Goal: Find specific page/section: Find specific page/section

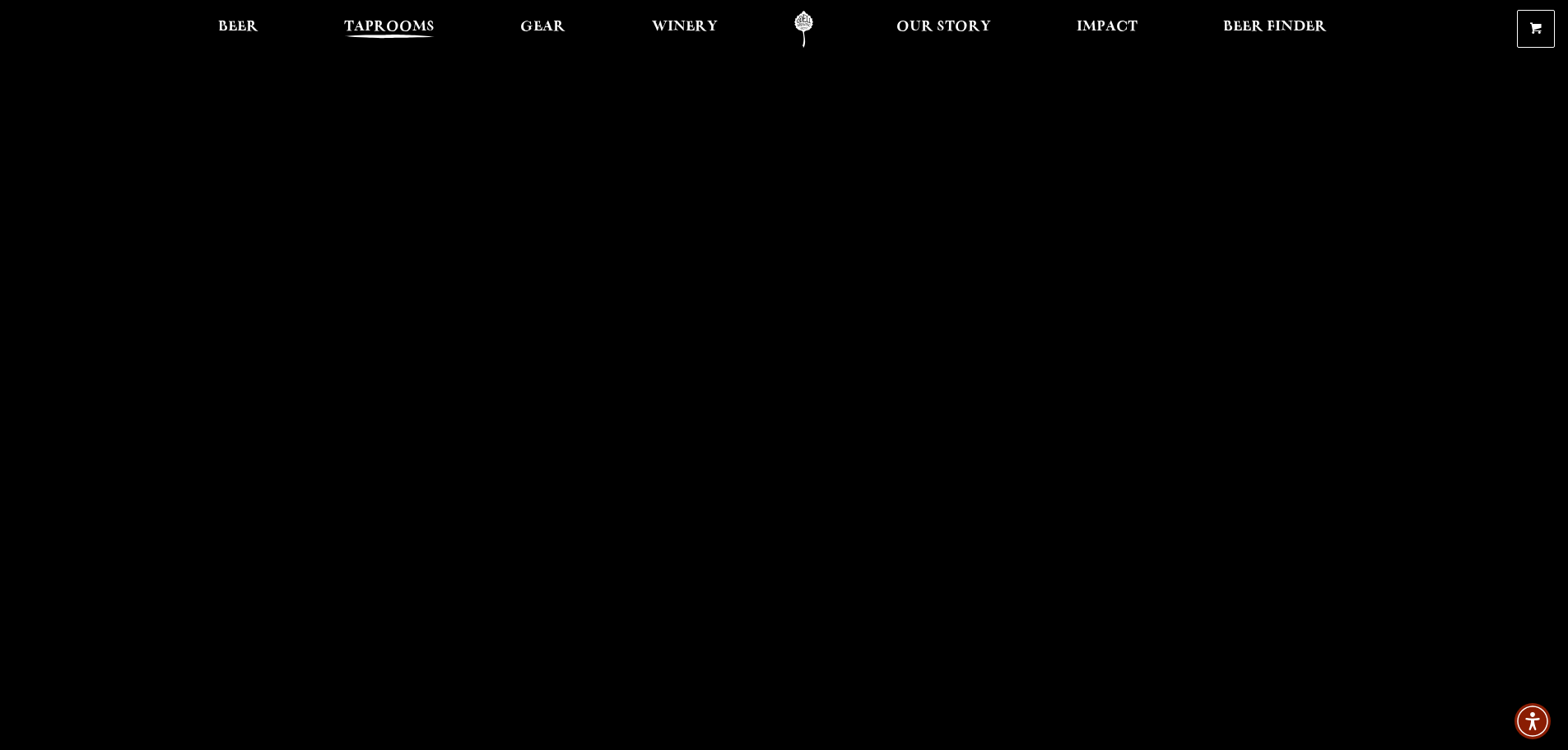
click at [376, 25] on span "Taprooms" at bounding box center [388, 26] width 90 height 13
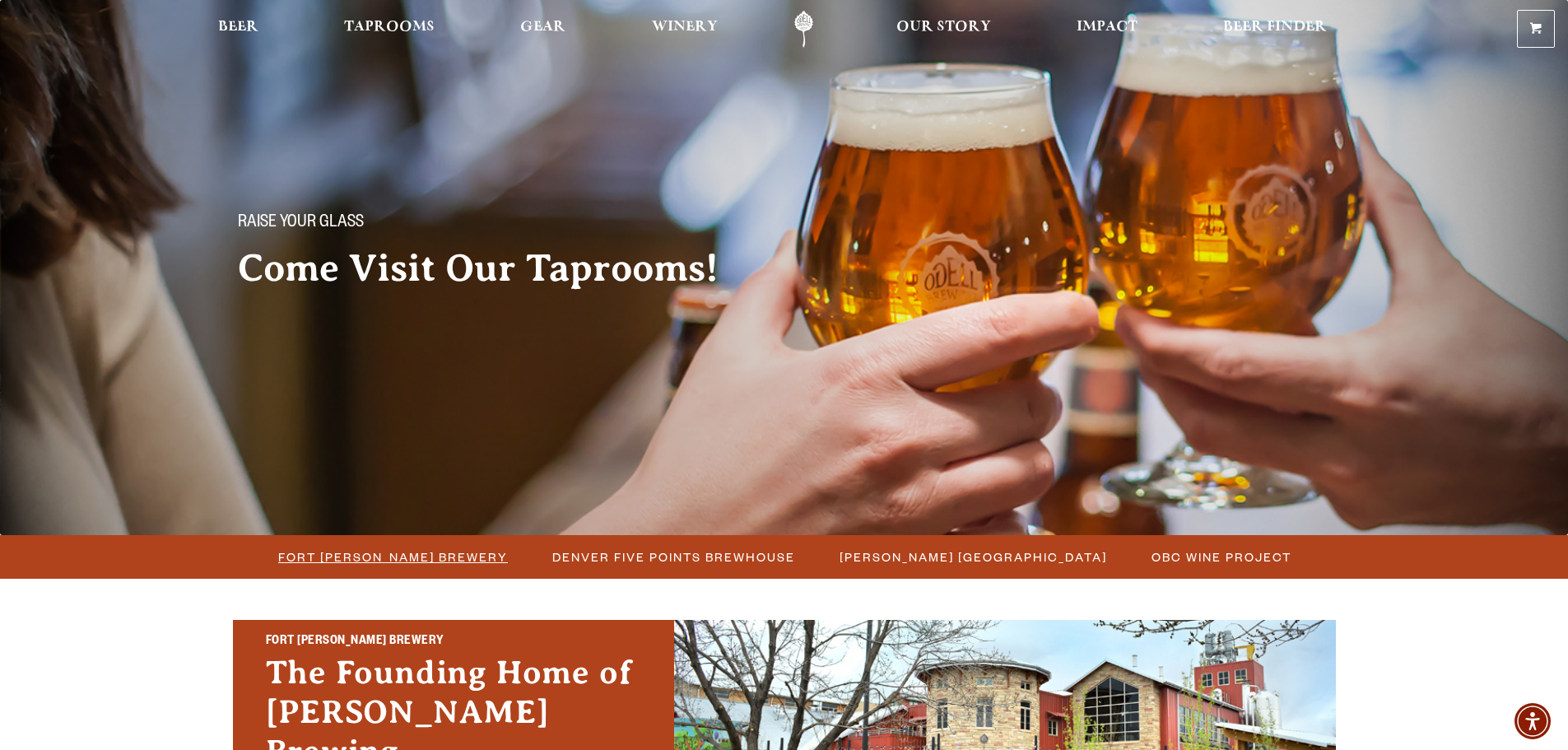
click at [452, 564] on span "Fort [PERSON_NAME] Brewery" at bounding box center [393, 556] width 230 height 24
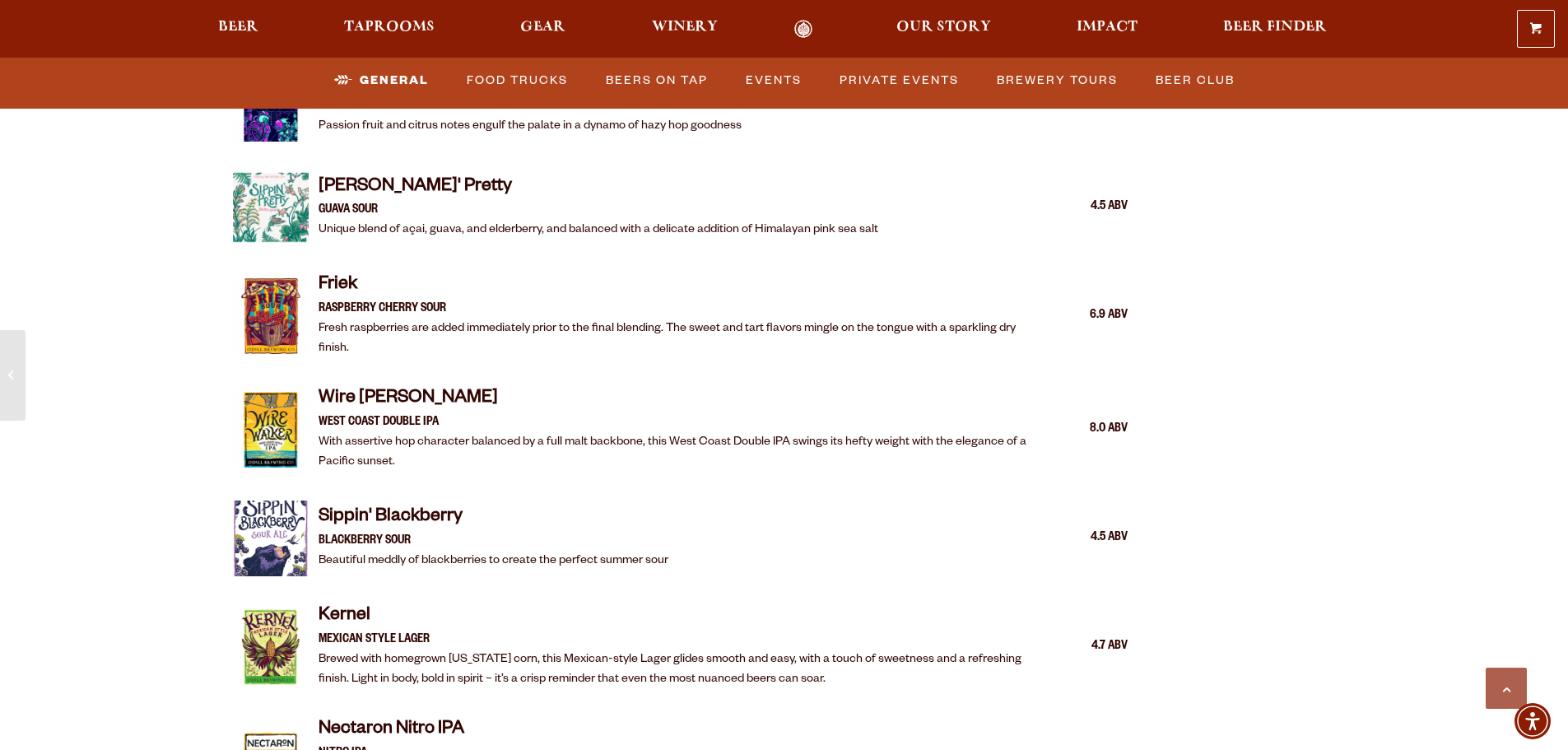
scroll to position [2882, 0]
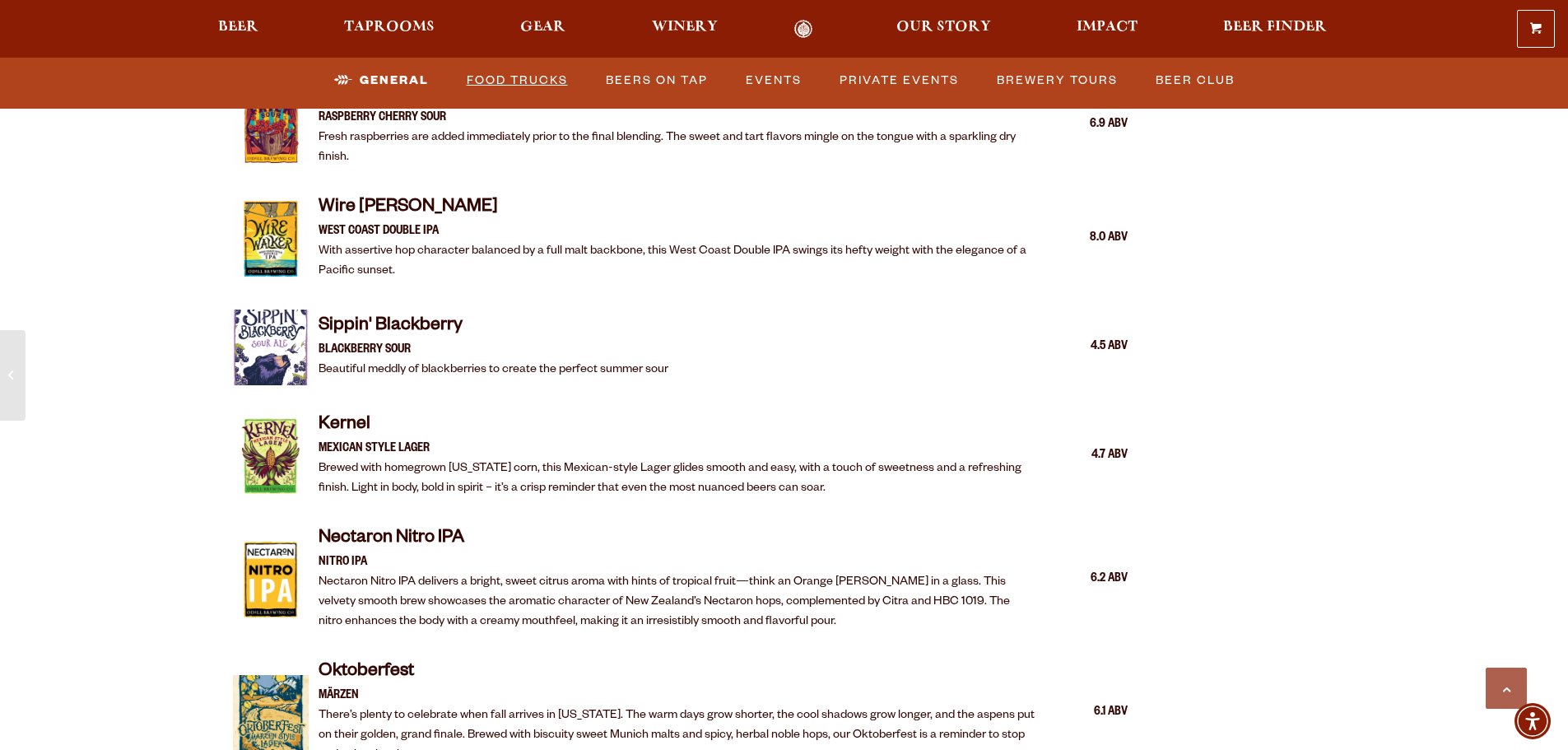
click at [497, 82] on link "Food Trucks" at bounding box center [517, 80] width 114 height 38
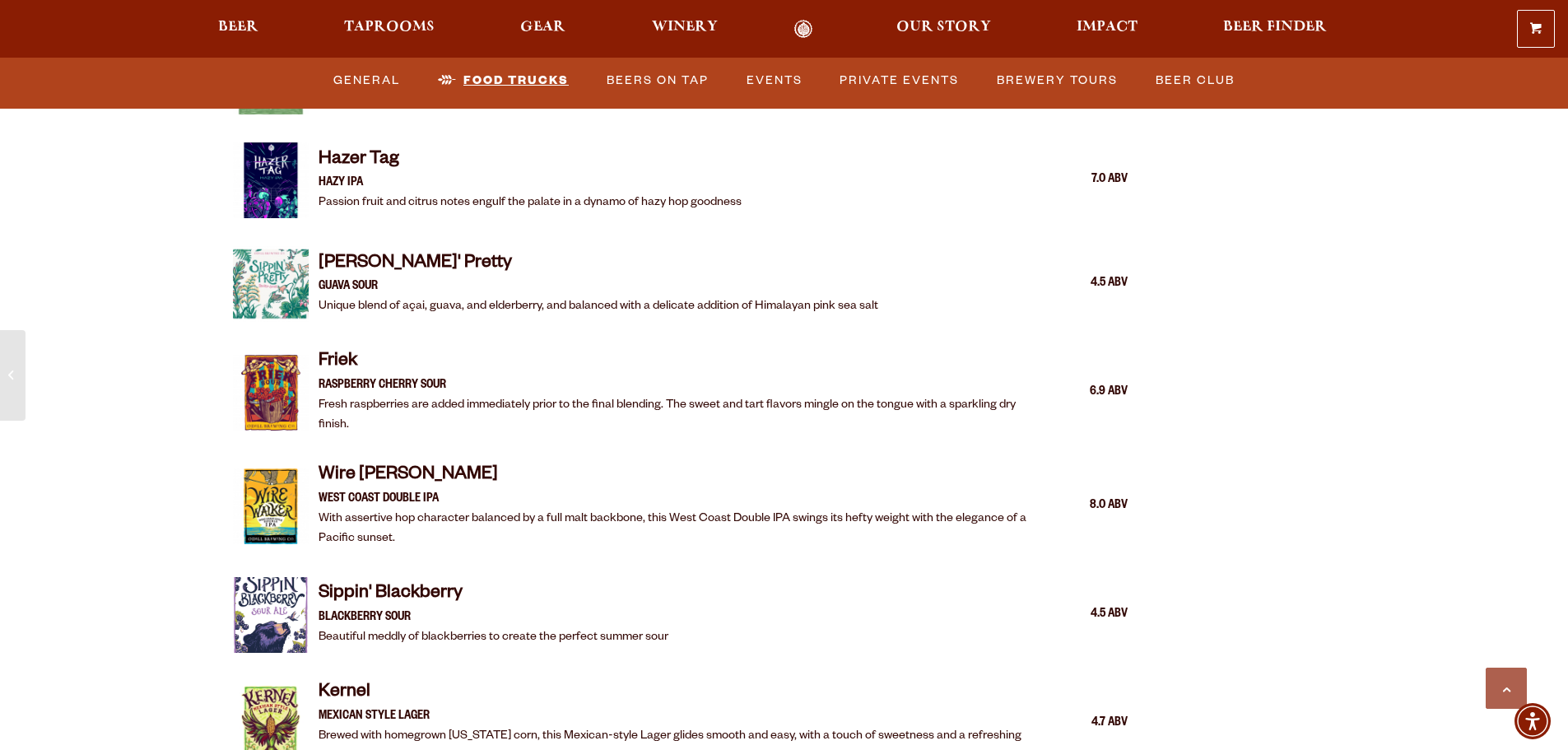
scroll to position [2553, 0]
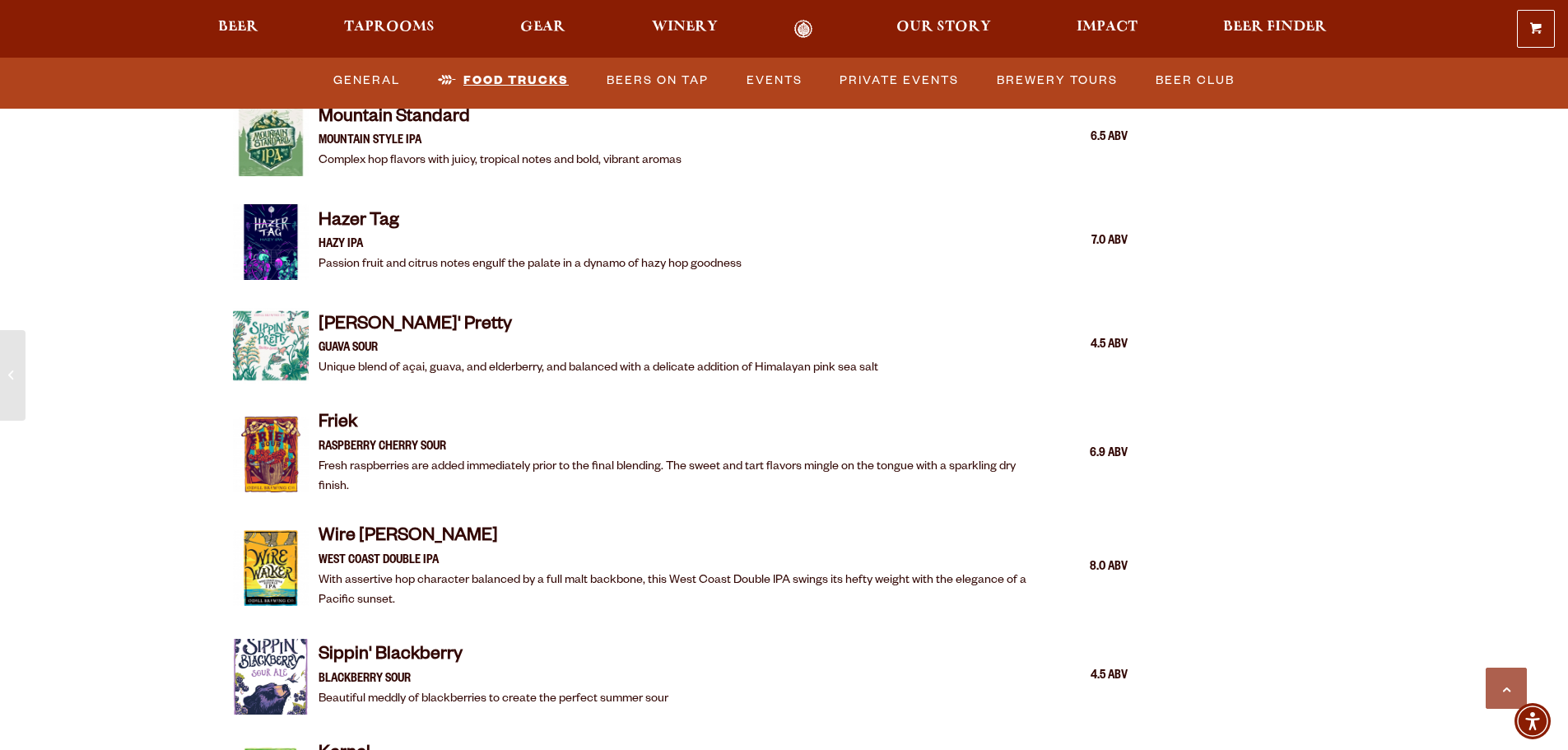
click at [552, 89] on link "Food Trucks" at bounding box center [503, 80] width 144 height 38
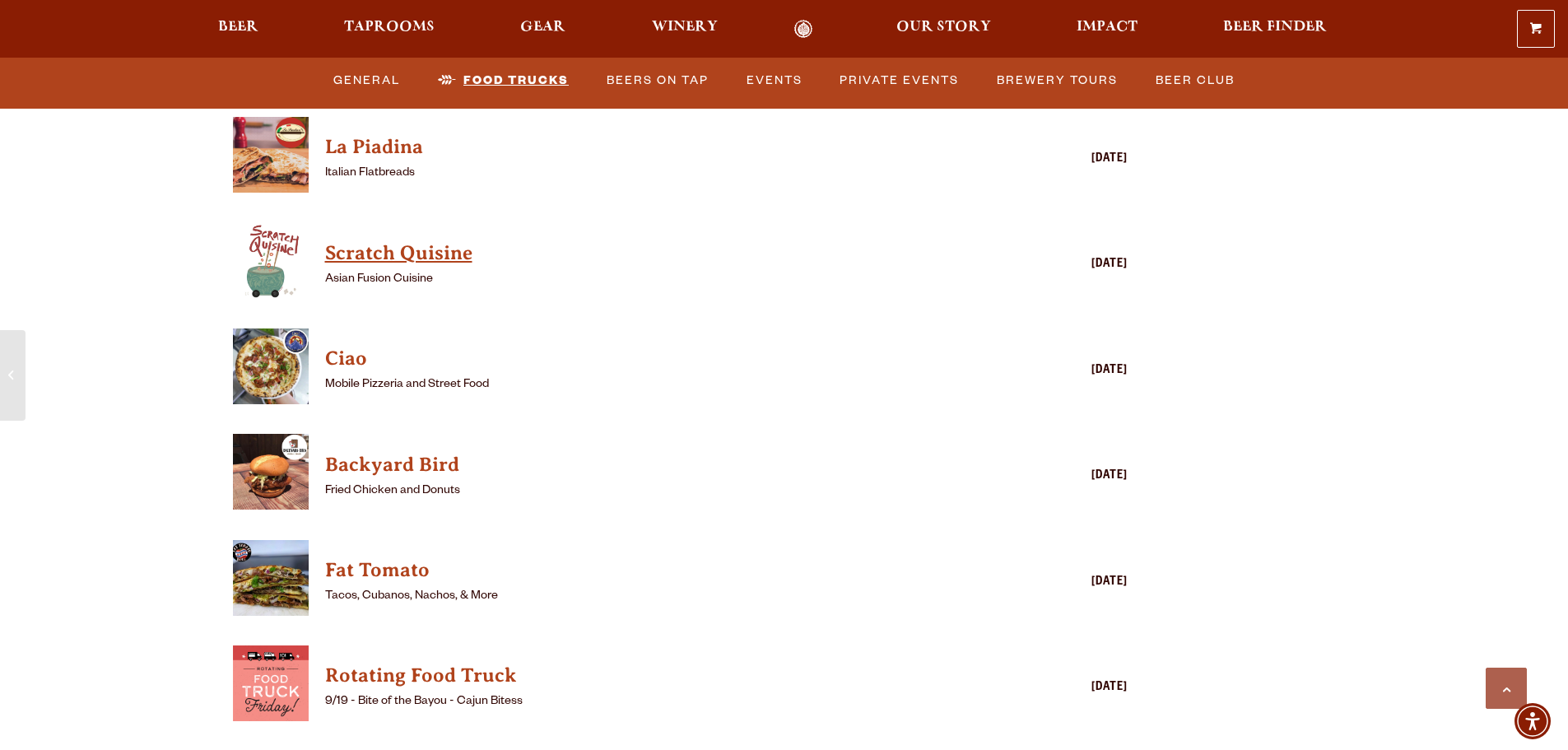
scroll to position [4611, 0]
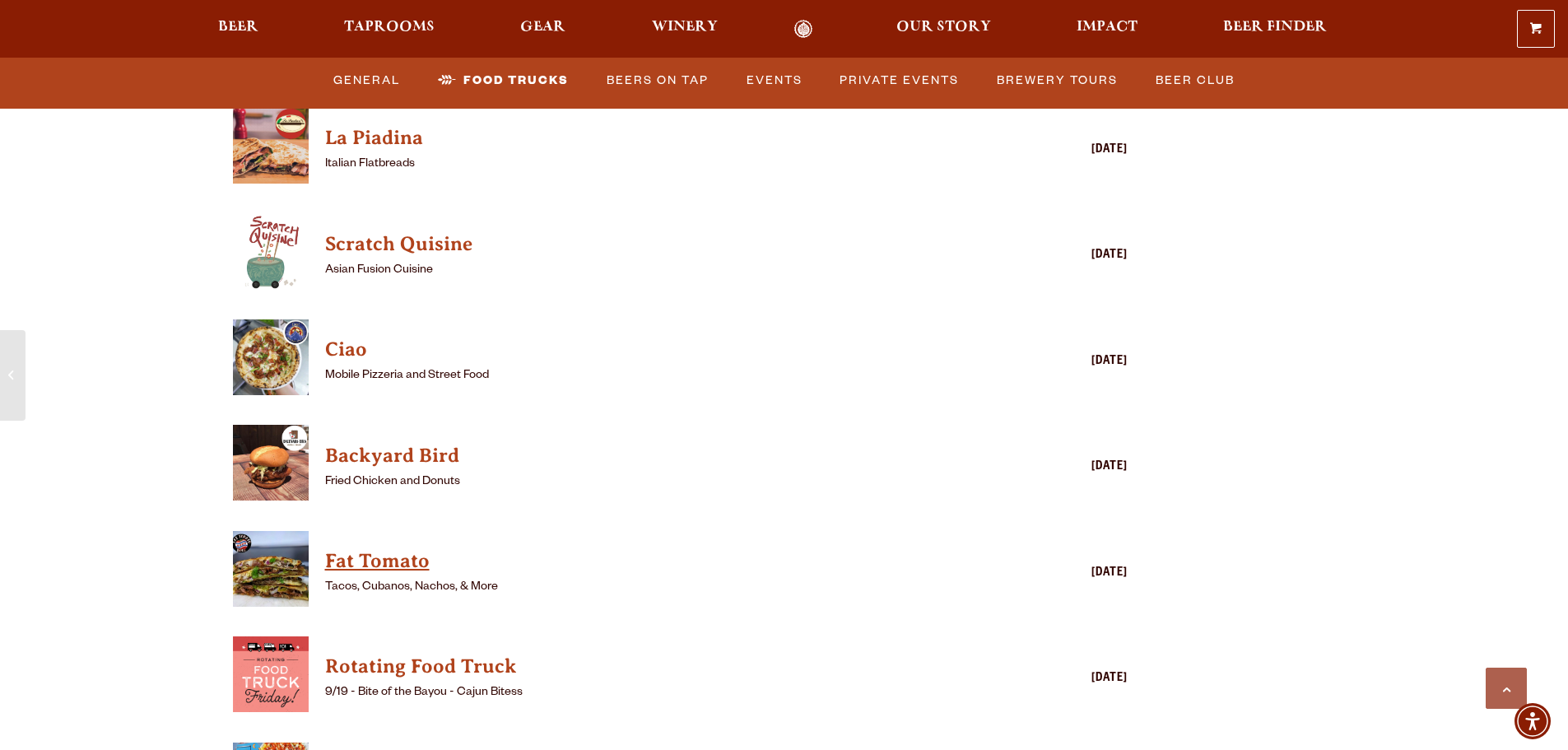
click at [424, 548] on h4 "Fat Tomato" at bounding box center [657, 561] width 664 height 26
